Goal: Task Accomplishment & Management: Complete application form

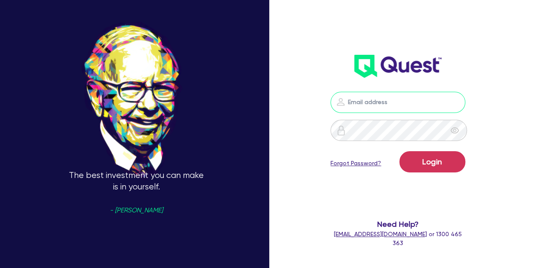
type input "[PERSON_NAME][EMAIL_ADDRESS][PERSON_NAME][DOMAIN_NAME]"
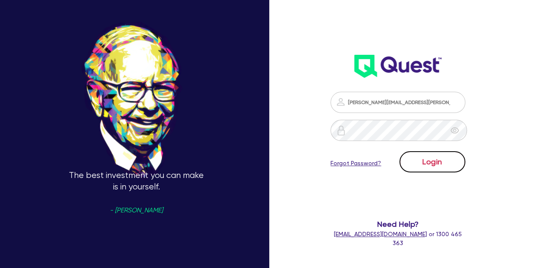
click at [410, 171] on button "Login" at bounding box center [432, 161] width 66 height 21
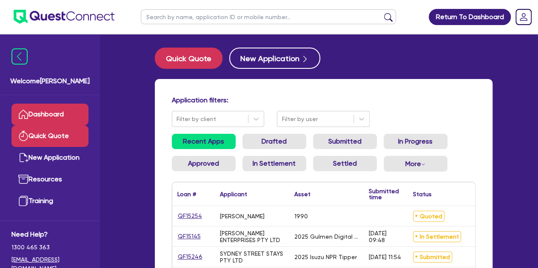
click at [68, 135] on link "Quick Quote" at bounding box center [49, 136] width 77 height 22
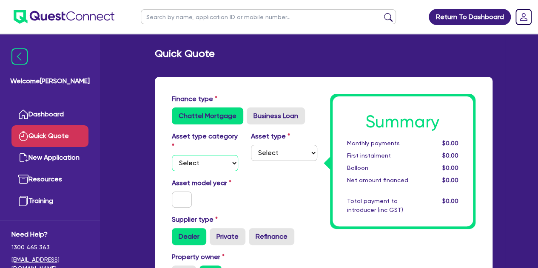
click at [209, 163] on select "Select Cars and light trucks Primary assets Secondary assets Tertiary assets" at bounding box center [205, 163] width 66 height 16
select select "CARS_AND_LIGHT_TRUCKS"
click at [172, 155] on select "Select Cars and light trucks Primary assets Secondary assets Tertiary assets" at bounding box center [205, 163] width 66 height 16
click at [261, 154] on select "Select Passenger vehicles Vans and utes Light trucks up to 4.5 tonne" at bounding box center [284, 153] width 66 height 16
select select "PASSENGER_VEHICLES"
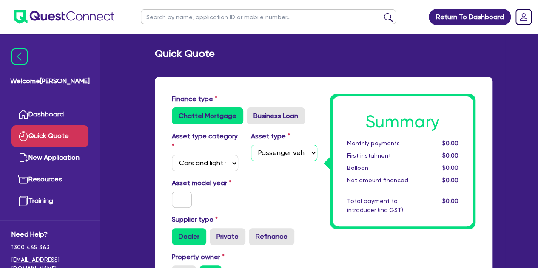
click at [251, 145] on select "Select Passenger vehicles Vans and utes Light trucks up to 4.5 tonne" at bounding box center [284, 153] width 66 height 16
click at [184, 200] on input "text" at bounding box center [182, 200] width 20 height 16
type input "2024"
click at [204, 199] on div "Asset model year [DATE]" at bounding box center [204, 193] width 79 height 30
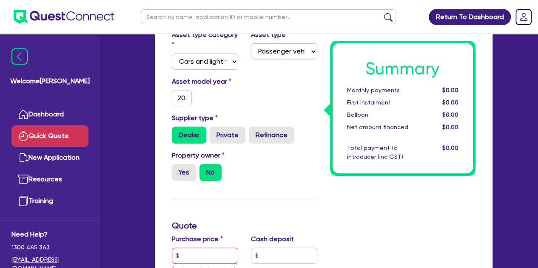
scroll to position [109, 0]
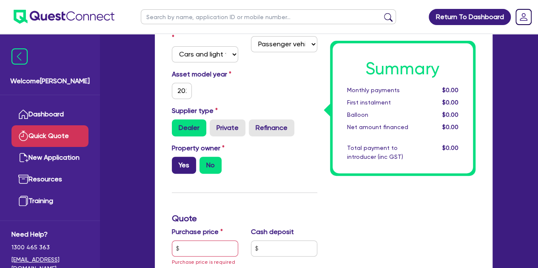
drag, startPoint x: 179, startPoint y: 155, endPoint x: 181, endPoint y: 164, distance: 8.8
click at [181, 164] on div "Property owner Yes No" at bounding box center [204, 158] width 79 height 31
click at [181, 164] on label "Yes" at bounding box center [184, 165] width 24 height 17
click at [177, 162] on input "Yes" at bounding box center [175, 160] width 6 height 6
radio input "true"
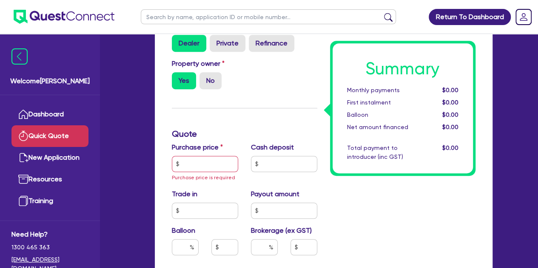
scroll to position [196, 0]
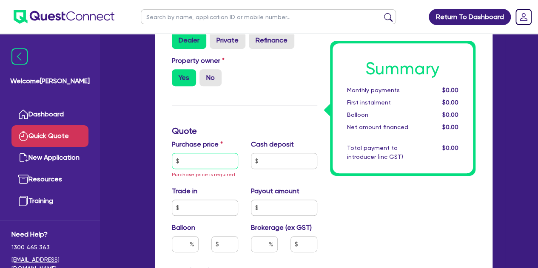
click at [193, 165] on input "text" at bounding box center [205, 161] width 66 height 16
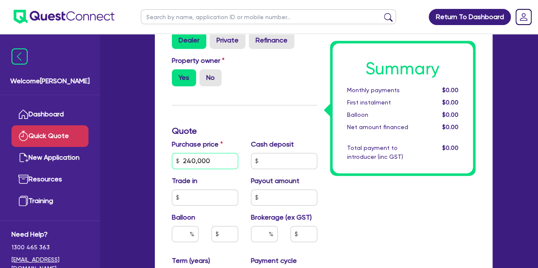
type input "240,000"
click at [280, 164] on input "text" at bounding box center [284, 161] width 66 height 16
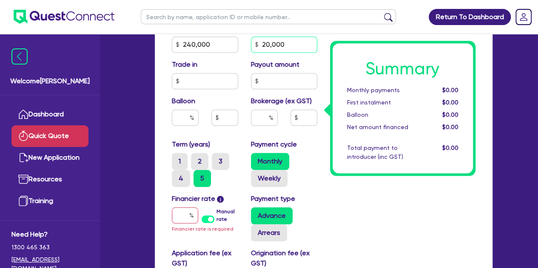
scroll to position [317, 0]
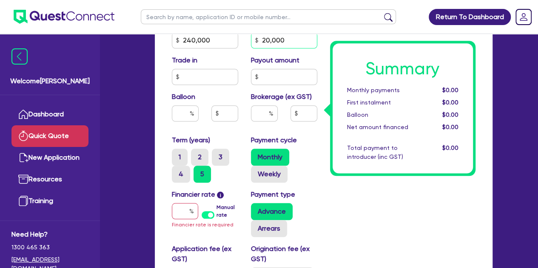
type input "20,000"
click at [192, 217] on input "text" at bounding box center [185, 211] width 26 height 16
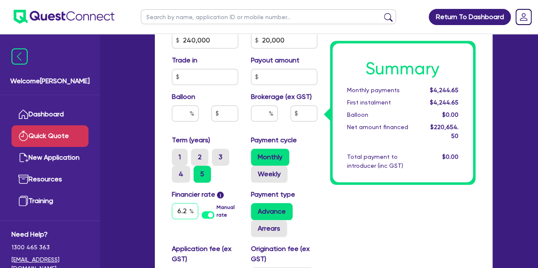
type input "6.2"
click at [394, 209] on div "Summary Monthly payments $4,244.65 First instalment $4,244.65 Balloon $0.00 Net…" at bounding box center [403, 63] width 158 height 572
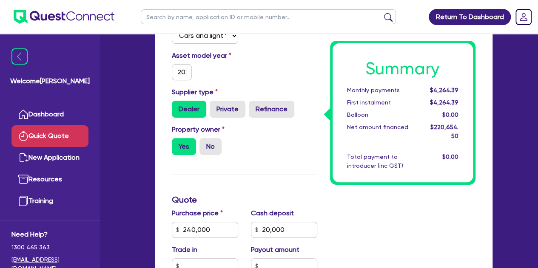
scroll to position [0, 0]
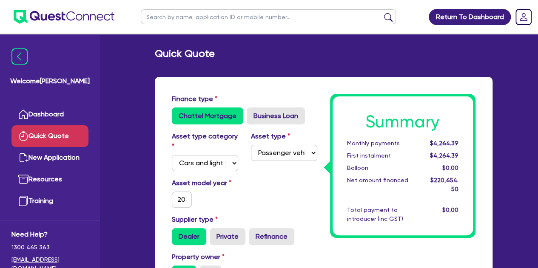
click at [168, 14] on input "text" at bounding box center [268, 16] width 255 height 15
type input "phil"
click button "submit" at bounding box center [388, 19] width 14 height 12
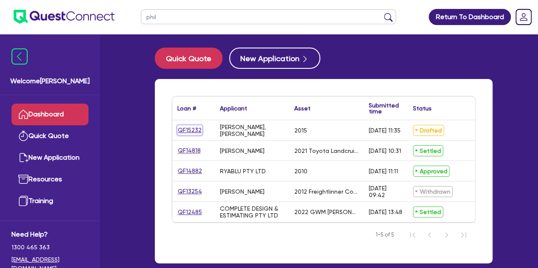
click at [190, 130] on link "QF15232" at bounding box center [189, 130] width 25 height 10
select select "CARS_AND_LIGHT_TRUCKS"
select select "PASSENGER_VEHICLES"
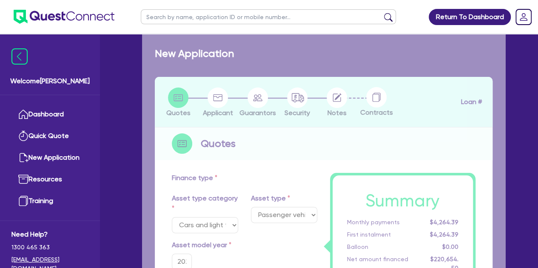
select select "PRIMARY_ASSETS"
type input "2015"
type input "200,000"
type input "5"
type input "10,027.23"
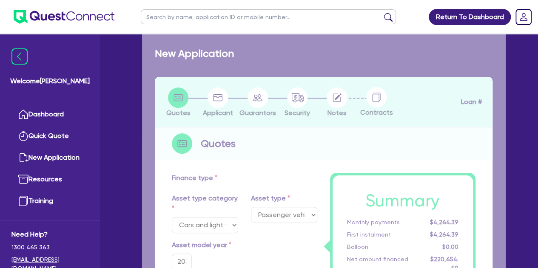
type input "9.49"
type input "495"
select select "HEAVY_TRUCKS"
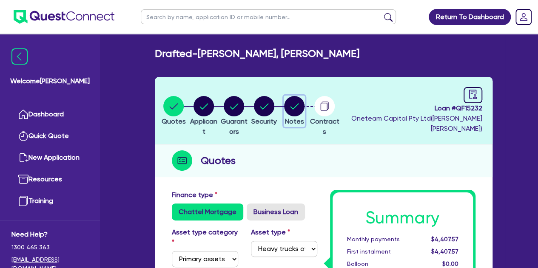
click at [304, 113] on circle "button" at bounding box center [294, 106] width 20 height 20
select select "Other"
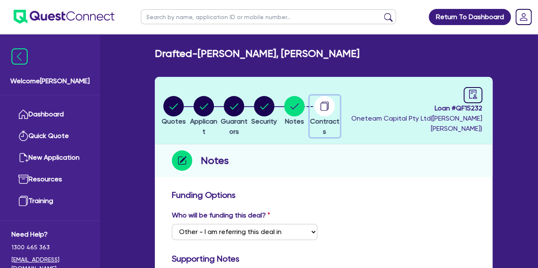
click at [335, 109] on circle "button" at bounding box center [324, 106] width 20 height 20
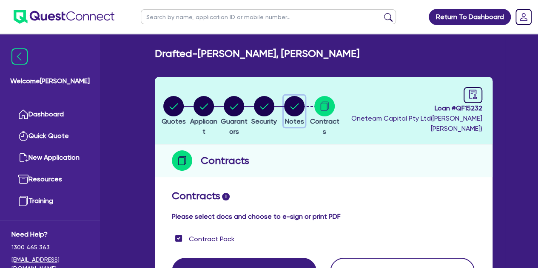
click at [304, 107] on circle "button" at bounding box center [294, 106] width 20 height 20
select select "Other"
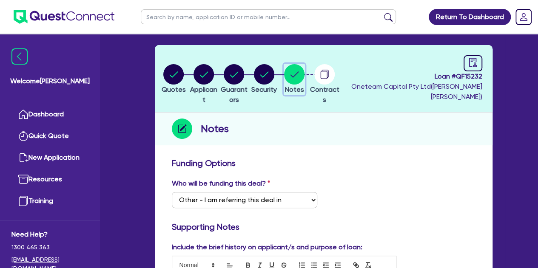
scroll to position [1, 0]
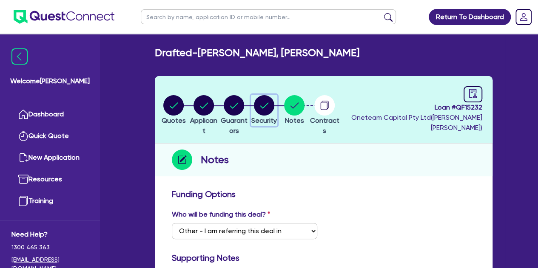
click at [274, 113] on circle "button" at bounding box center [264, 105] width 20 height 20
select select "PRIMARY_ASSETS"
select select "HEAVY_TRUCKS"
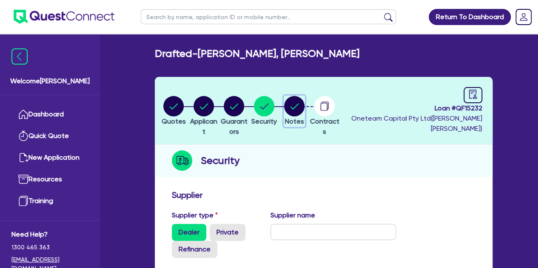
click at [304, 102] on circle "button" at bounding box center [294, 106] width 20 height 20
select select "Other"
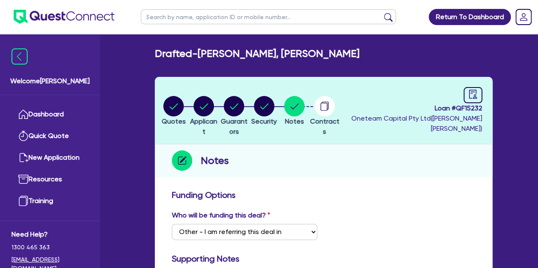
click at [464, 104] on span "Loan # QF15232" at bounding box center [412, 108] width 140 height 10
click at [470, 103] on span "Loan # QF15232" at bounding box center [412, 108] width 140 height 10
click at [469, 91] on icon "audit" at bounding box center [473, 94] width 8 height 9
select select "DRAFTED_AMENDED"
select select "Other"
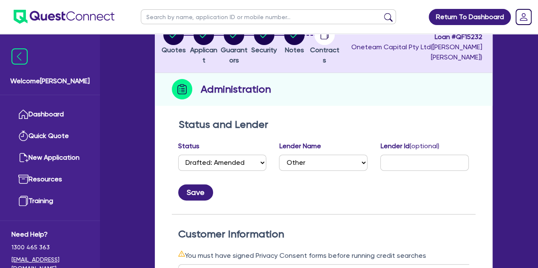
scroll to position [72, 0]
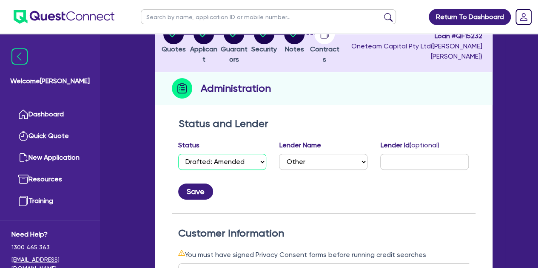
click at [248, 165] on select "Select Quoted Drafted: New Drafted: Amended Submitted: New Submitted: Amended I…" at bounding box center [222, 162] width 88 height 16
select select "SUBMITTED_AMENDED"
click at [178, 154] on select "Select Quoted Drafted: New Drafted: Amended Submitted: New Submitted: Amended I…" at bounding box center [222, 162] width 88 height 16
click at [249, 162] on select "Select Quoted Drafted: New Drafted: Amended Submitted: New Submitted: Amended I…" at bounding box center [222, 162] width 88 height 16
click at [341, 105] on div "Quotes Applicant [GEOGRAPHIC_DATA] Security Notes Contracts Loan # QF15232 Onet…" at bounding box center [324, 253] width 338 height 497
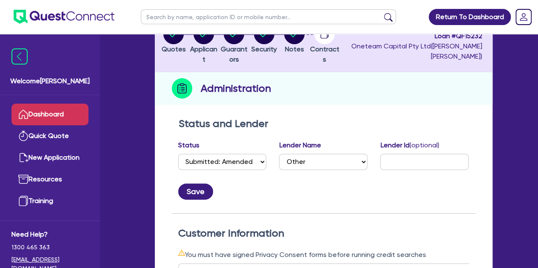
click at [74, 116] on link "Dashboard" at bounding box center [49, 115] width 77 height 22
